Goal: Information Seeking & Learning: Compare options

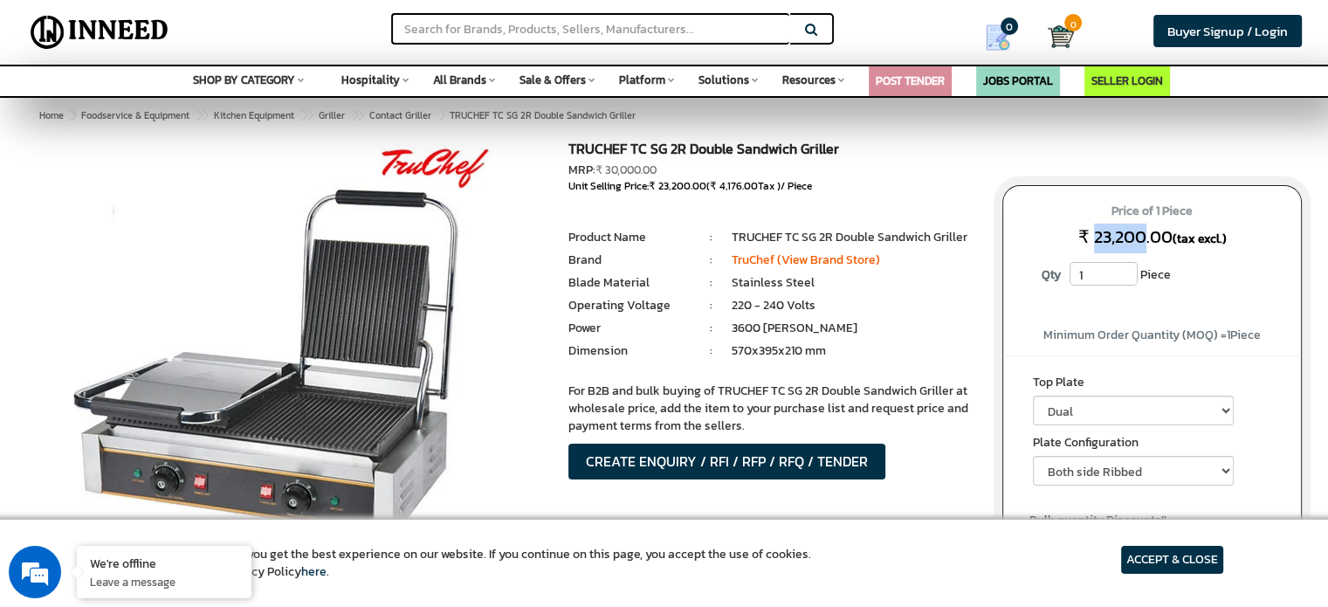
drag, startPoint x: 1096, startPoint y: 236, endPoint x: 1145, endPoint y: 234, distance: 48.9
click at [1145, 234] on span "₹ 23,200.00" at bounding box center [1125, 237] width 94 height 26
drag, startPoint x: 731, startPoint y: 341, endPoint x: 800, endPoint y: 345, distance: 69.1
click at [800, 345] on li "570x395x210 mm" at bounding box center [854, 350] width 244 height 17
drag, startPoint x: 719, startPoint y: 383, endPoint x: 822, endPoint y: 389, distance: 103.2
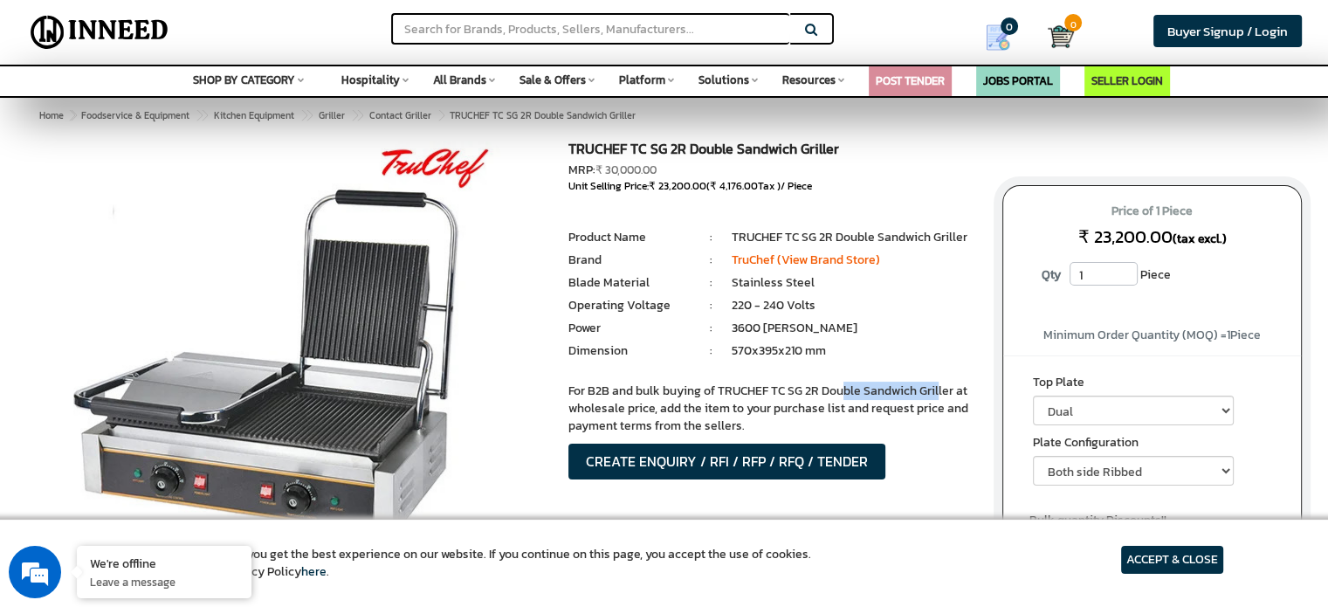
click at [822, 389] on p "For B2B and bulk buying of TRUCHEF TC SG 2R Double Sandwich Griller at wholesal…" at bounding box center [772, 408] width 408 height 52
copy p "TRUCHEF TC SG 2R"
click at [523, 27] on input "text" at bounding box center [590, 28] width 398 height 31
paste input "TRUCHEF TC SG 2R"
click at [499, 29] on input "TRUCHEF TC SG 2R" at bounding box center [590, 28] width 398 height 31
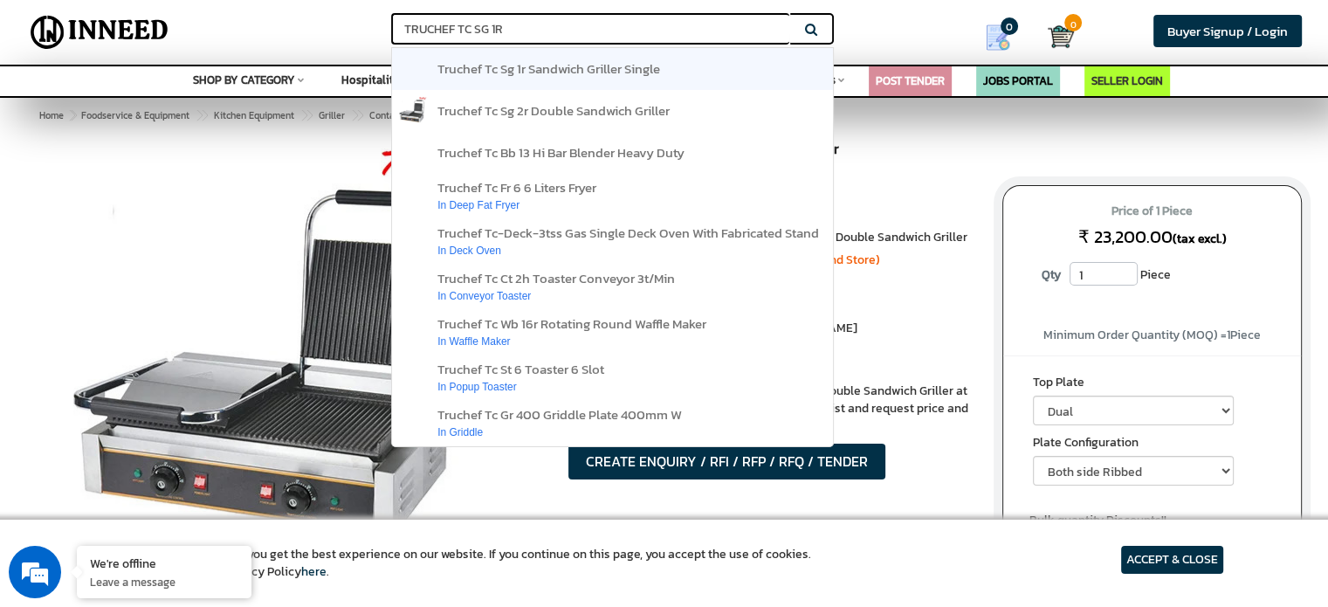
type input "TRUCHEF TC SG 1R"
click at [503, 70] on span "truchef tc sg 1r sandwich griller single" at bounding box center [548, 68] width 223 height 20
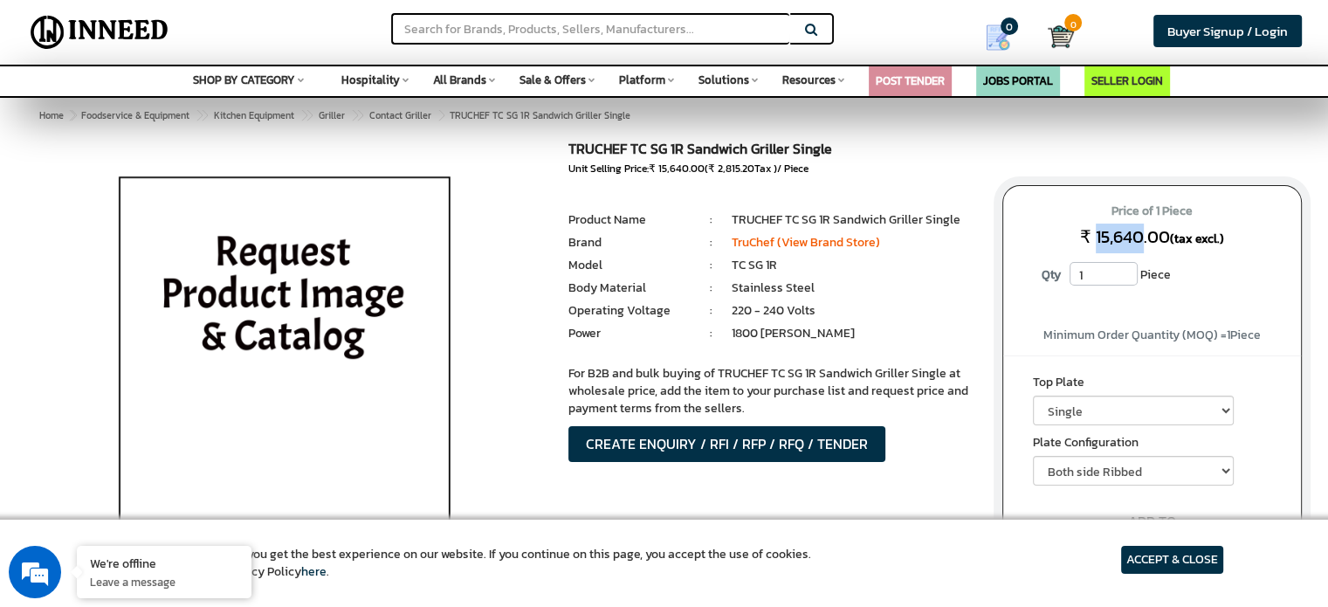
drag, startPoint x: 1092, startPoint y: 233, endPoint x: 1142, endPoint y: 237, distance: 50.0
click at [1142, 237] on span "₹ 15,640.00" at bounding box center [1125, 237] width 90 height 26
copy span "15,640"
